Goal: Task Accomplishment & Management: Manage account settings

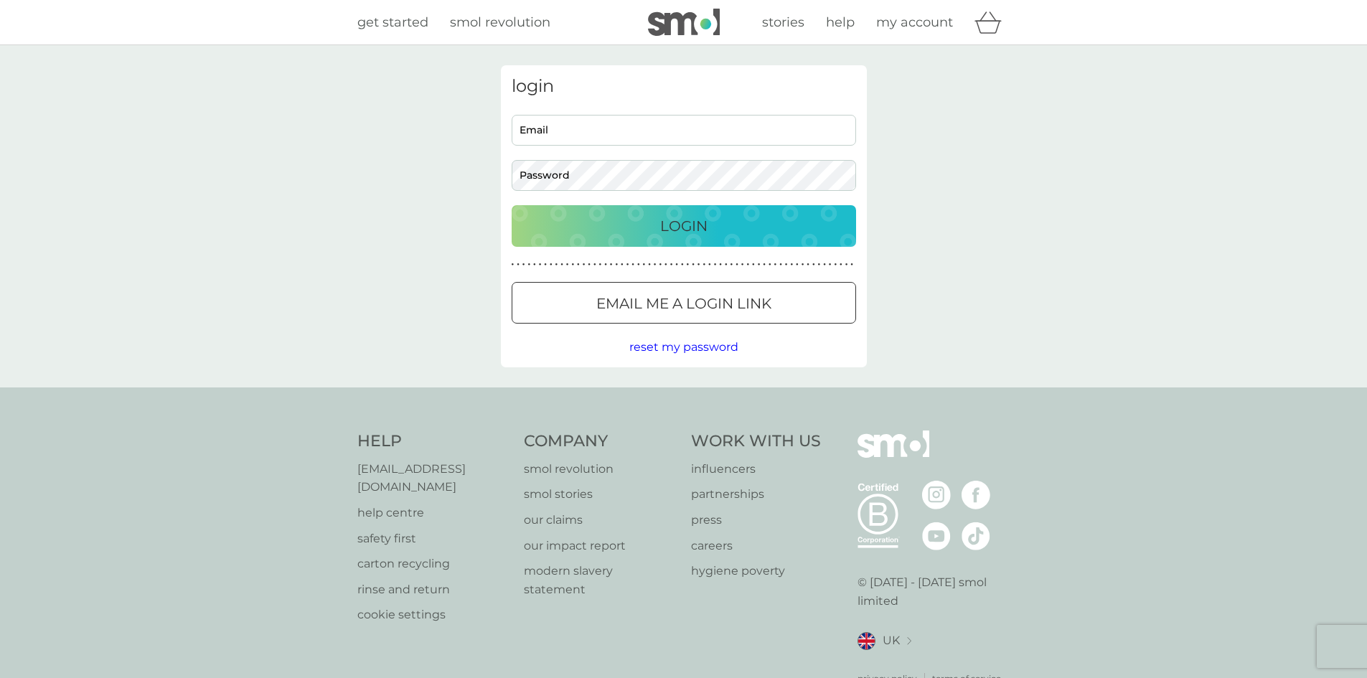
click at [671, 341] on span "reset my password" at bounding box center [683, 347] width 109 height 14
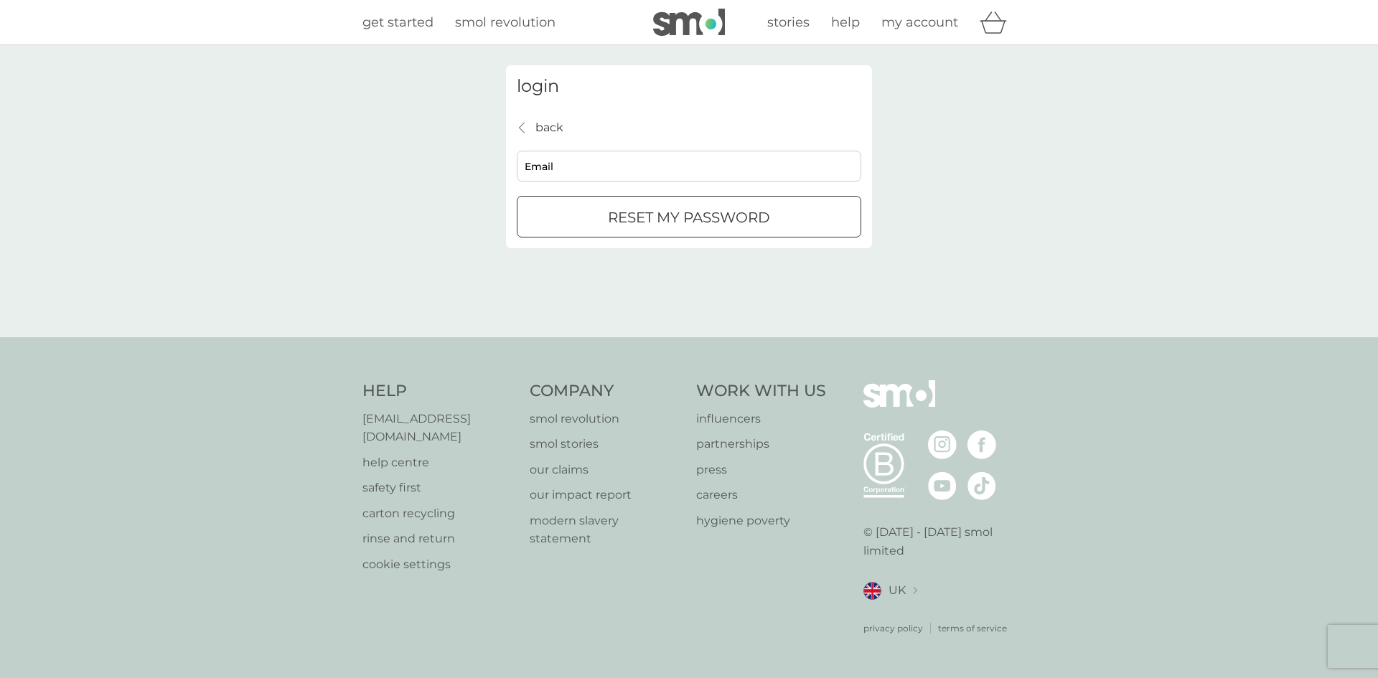
click at [621, 164] on input "Email" at bounding box center [689, 166] width 345 height 31
type input "[EMAIL_ADDRESS][DOMAIN_NAME]"
click at [634, 216] on p "reset my password" at bounding box center [689, 217] width 162 height 23
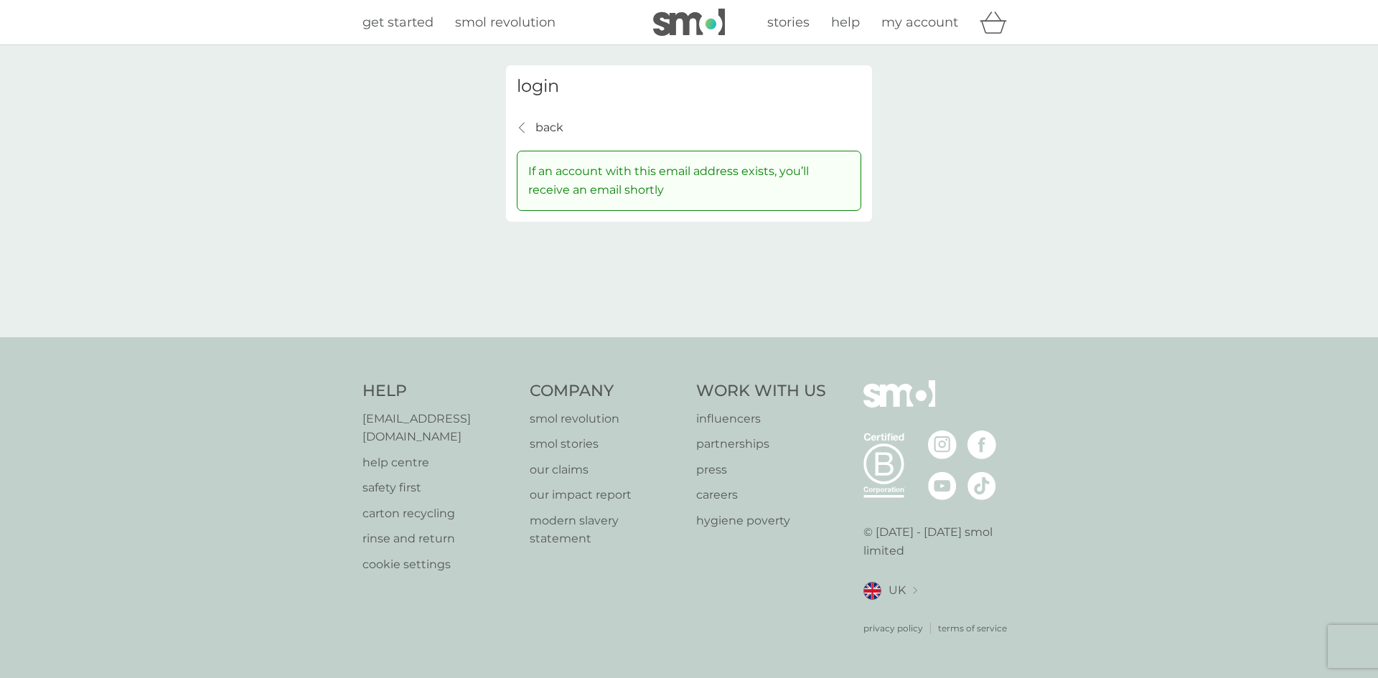
click at [926, 35] on div "stories help my account" at bounding box center [870, 22] width 291 height 29
click at [926, 28] on span "my account" at bounding box center [919, 22] width 77 height 16
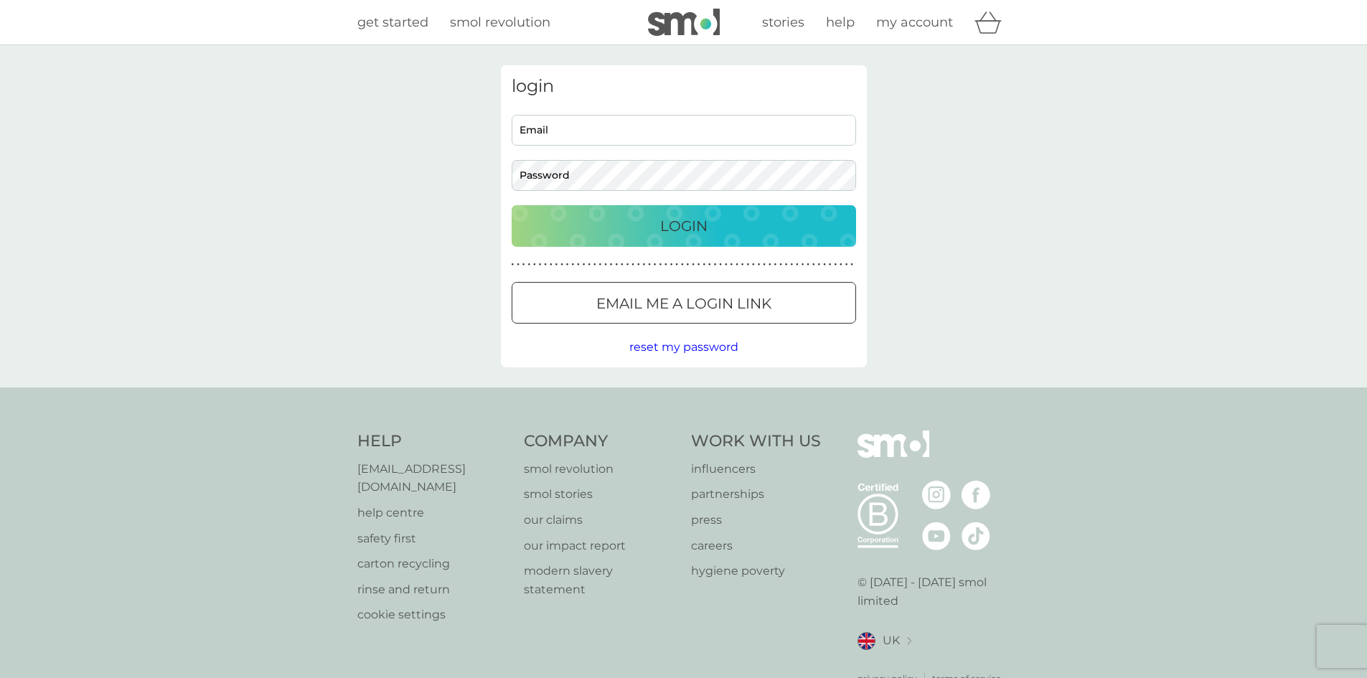
click at [741, 292] on p "Email me a login link" at bounding box center [683, 303] width 175 height 23
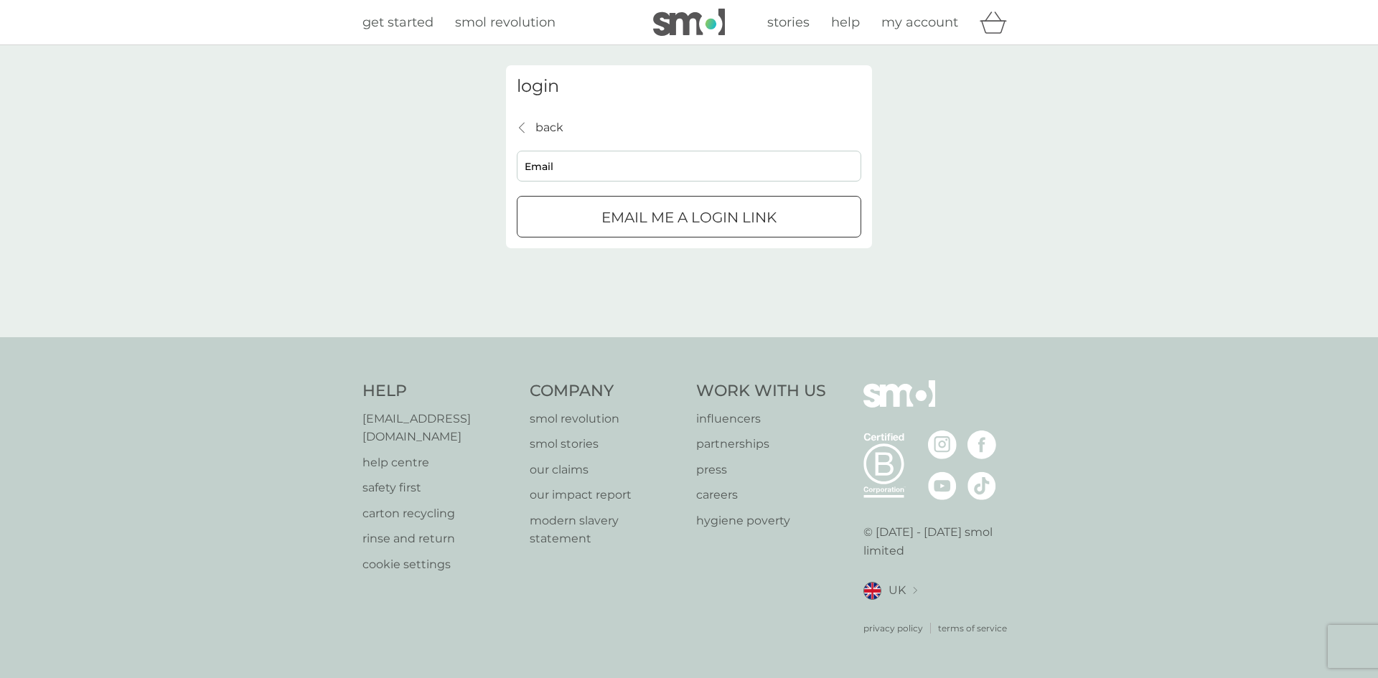
click at [689, 168] on input "Email" at bounding box center [689, 166] width 345 height 31
type input "[EMAIL_ADDRESS][DOMAIN_NAME]"
click button "Email me a login link" at bounding box center [689, 217] width 345 height 42
